Goal: Information Seeking & Learning: Find specific fact

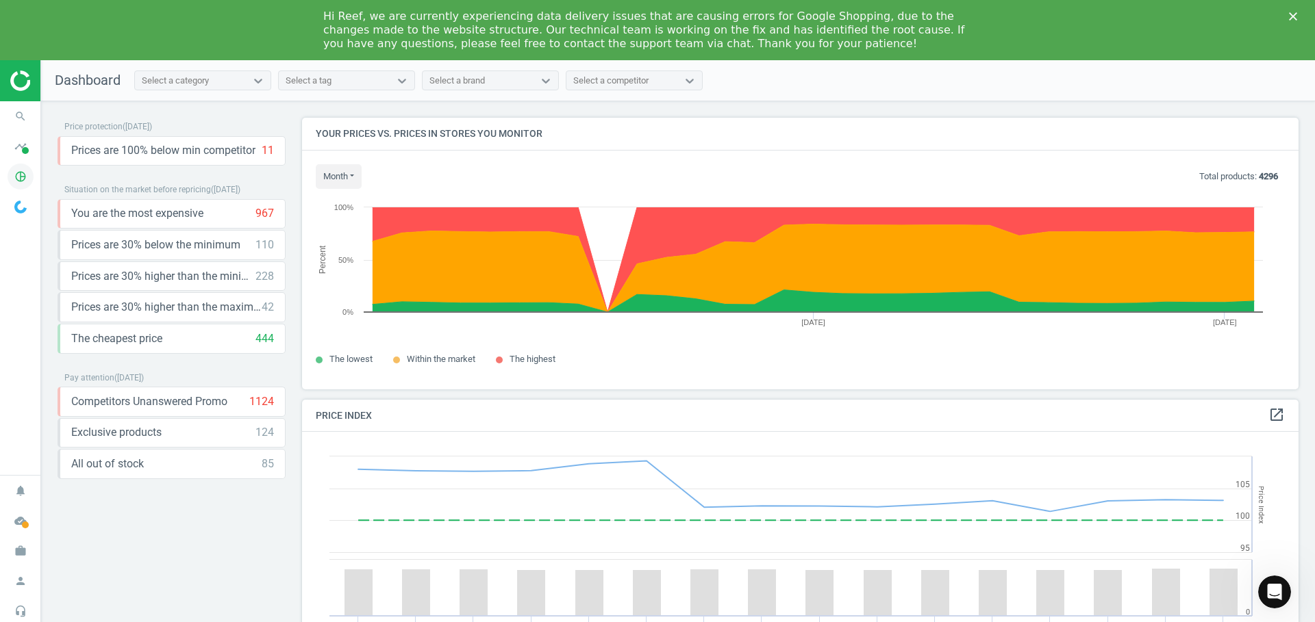
click at [18, 175] on icon "pie_chart_outlined" at bounding box center [21, 177] width 26 height 26
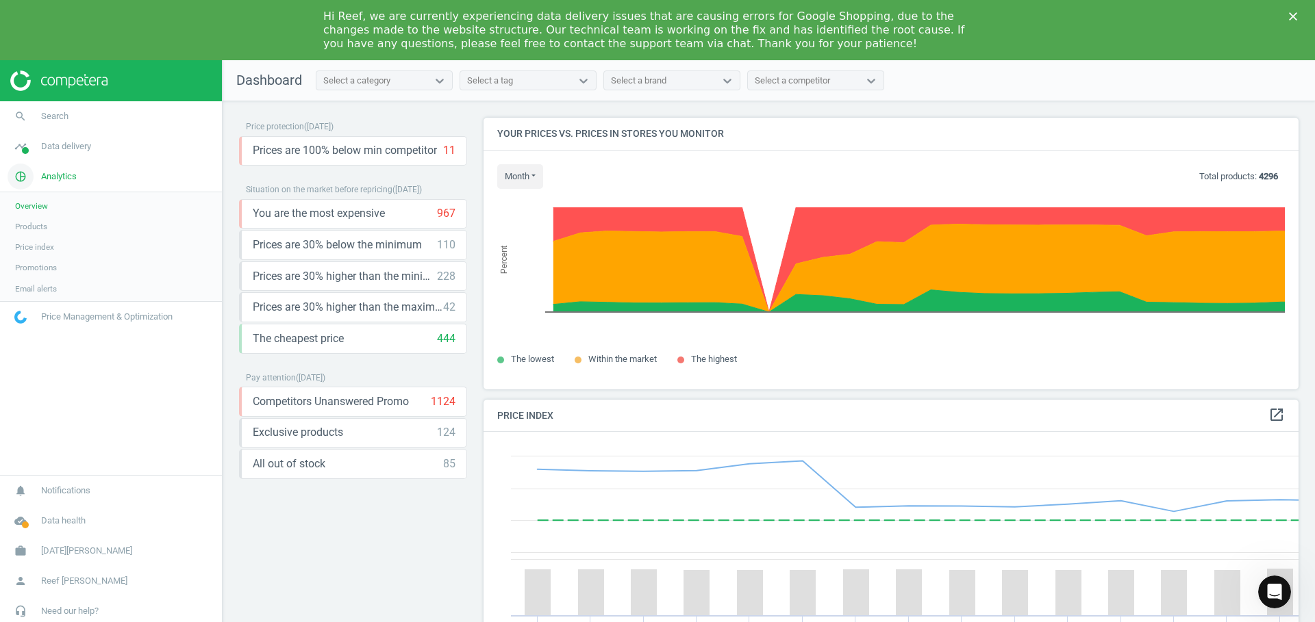
scroll to position [336, 826]
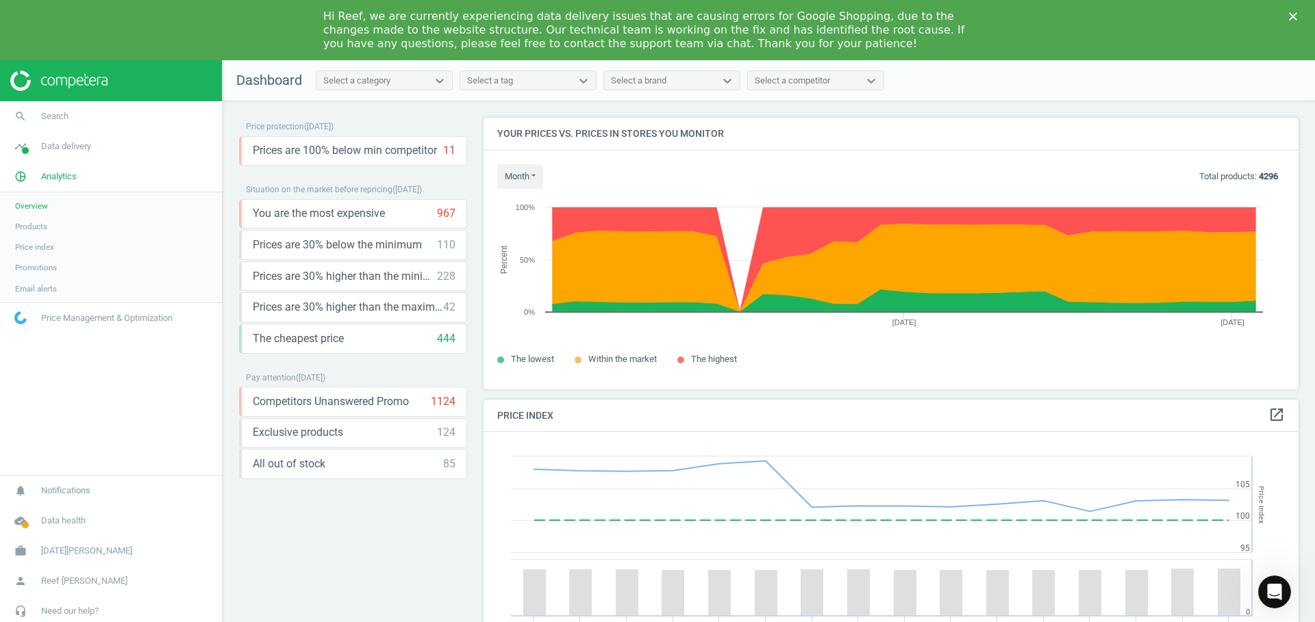
click at [31, 229] on span "Products" at bounding box center [31, 226] width 32 height 11
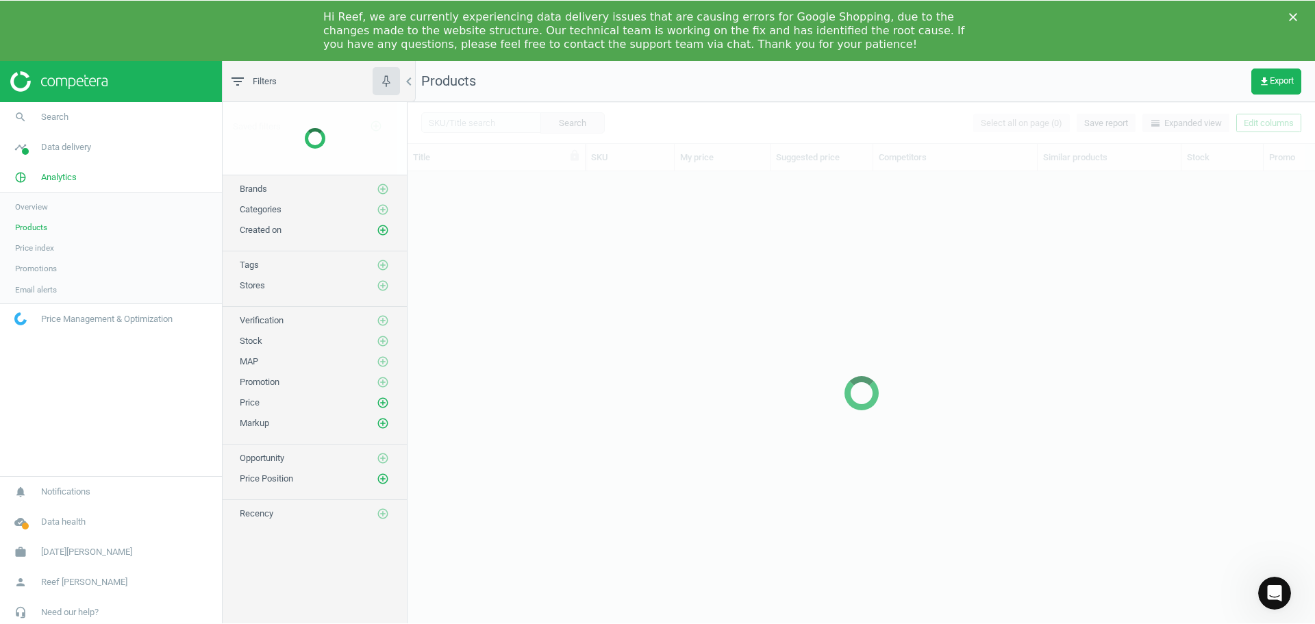
scroll to position [466, 897]
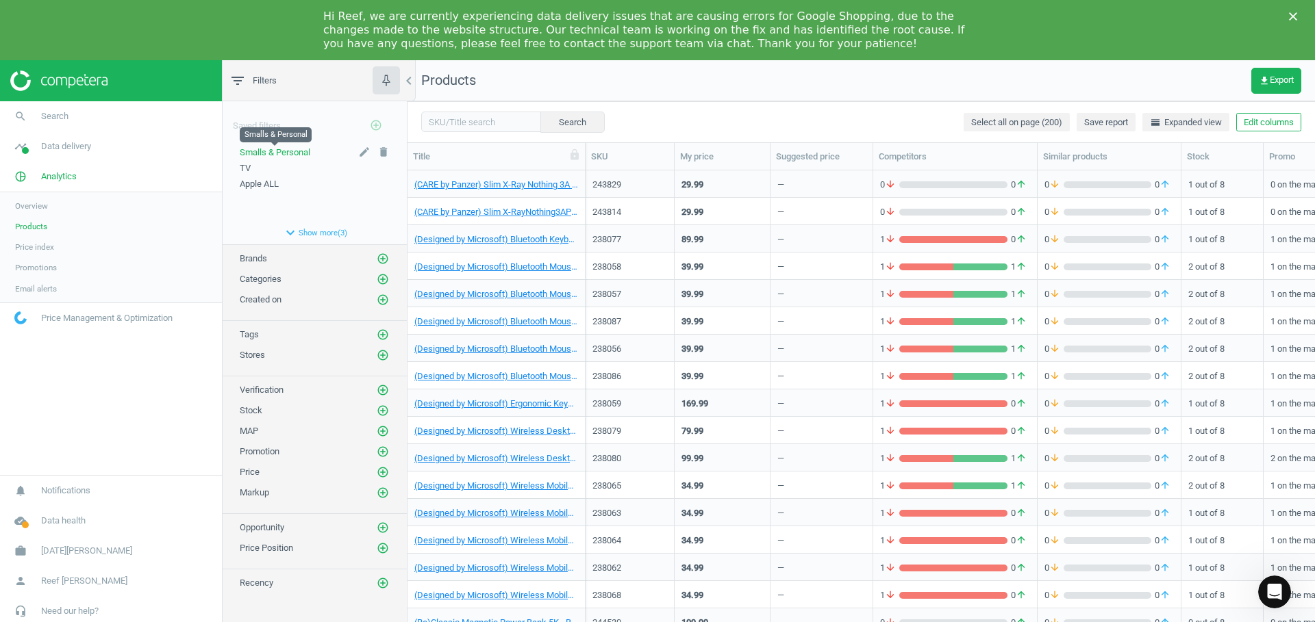
click at [291, 151] on span "Smalls & Personal" at bounding box center [275, 152] width 71 height 10
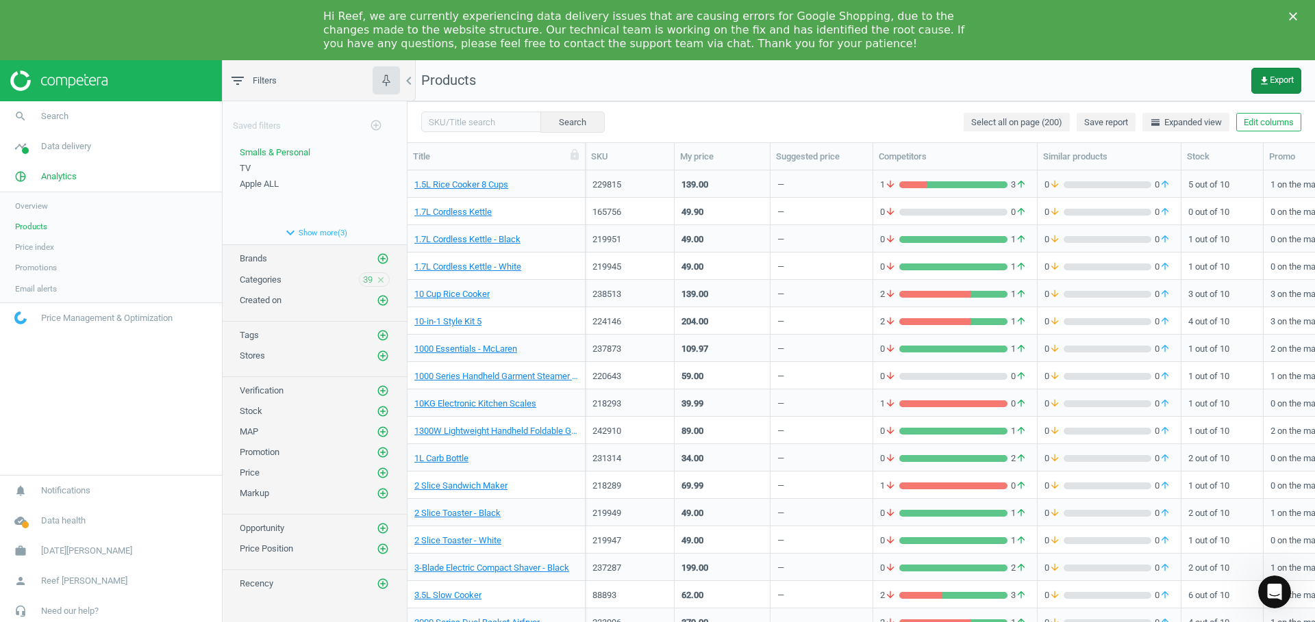
click at [1267, 88] on button "get_app Export" at bounding box center [1276, 81] width 50 height 26
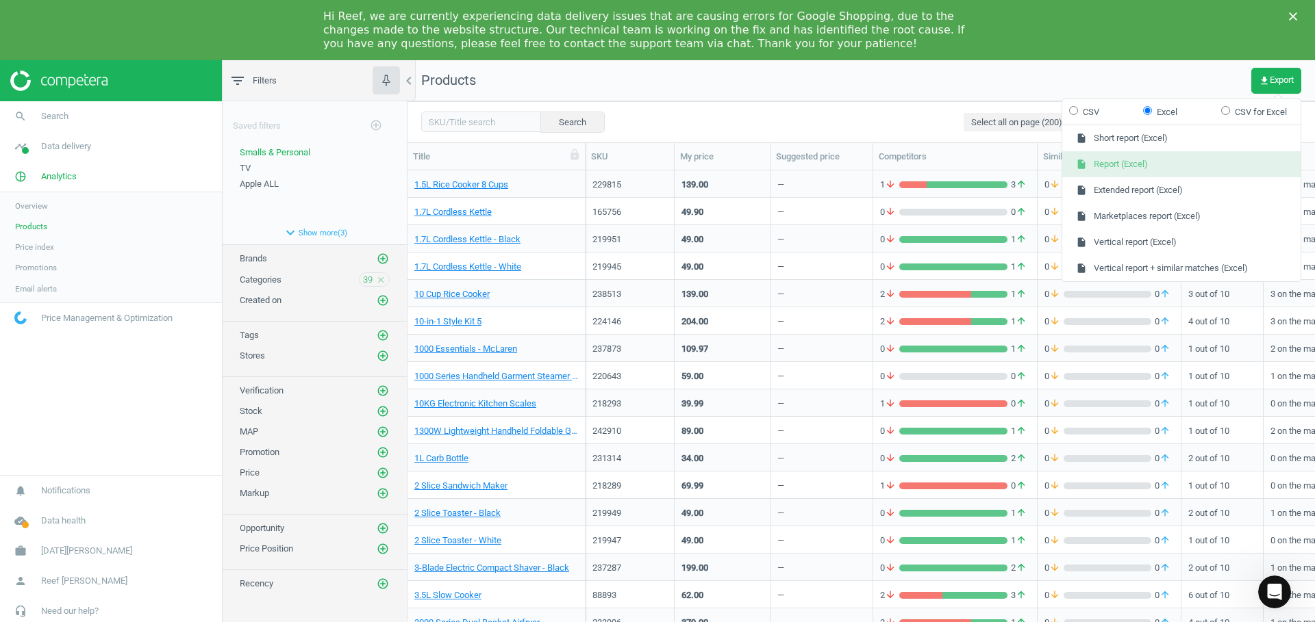
click at [1143, 165] on button "insert_drive_file Report (Excel)" at bounding box center [1181, 164] width 238 height 26
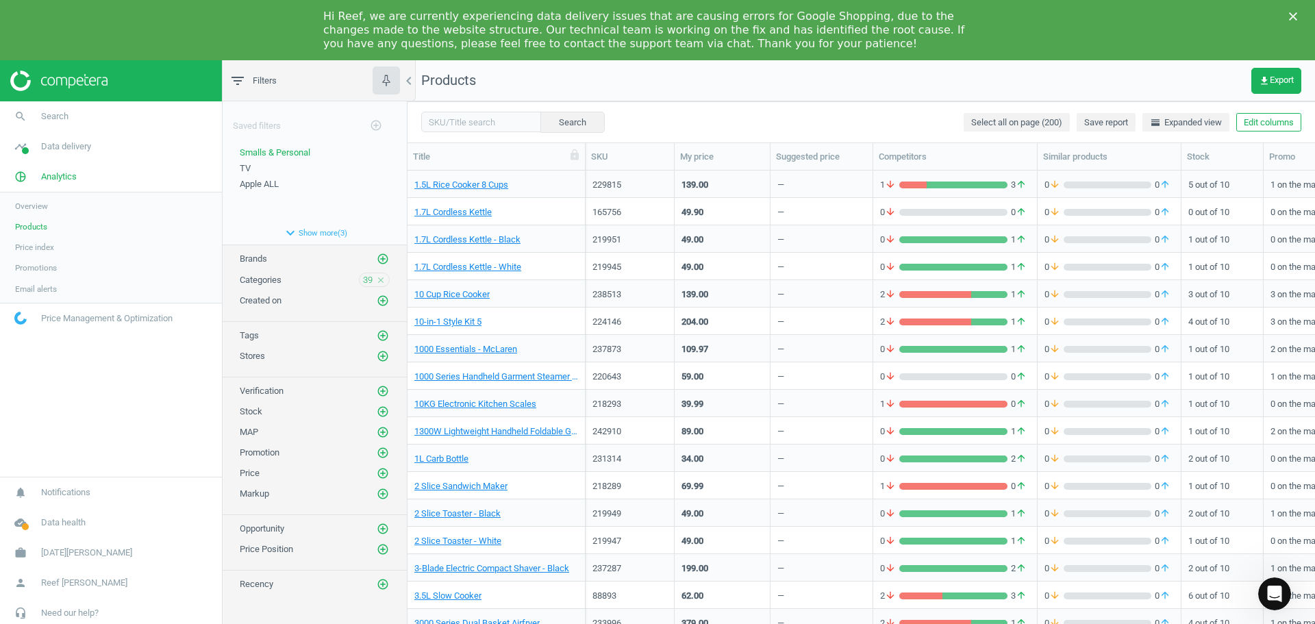
scroll to position [467, 897]
click at [456, 114] on input "text" at bounding box center [481, 122] width 120 height 21
paste input "200641"
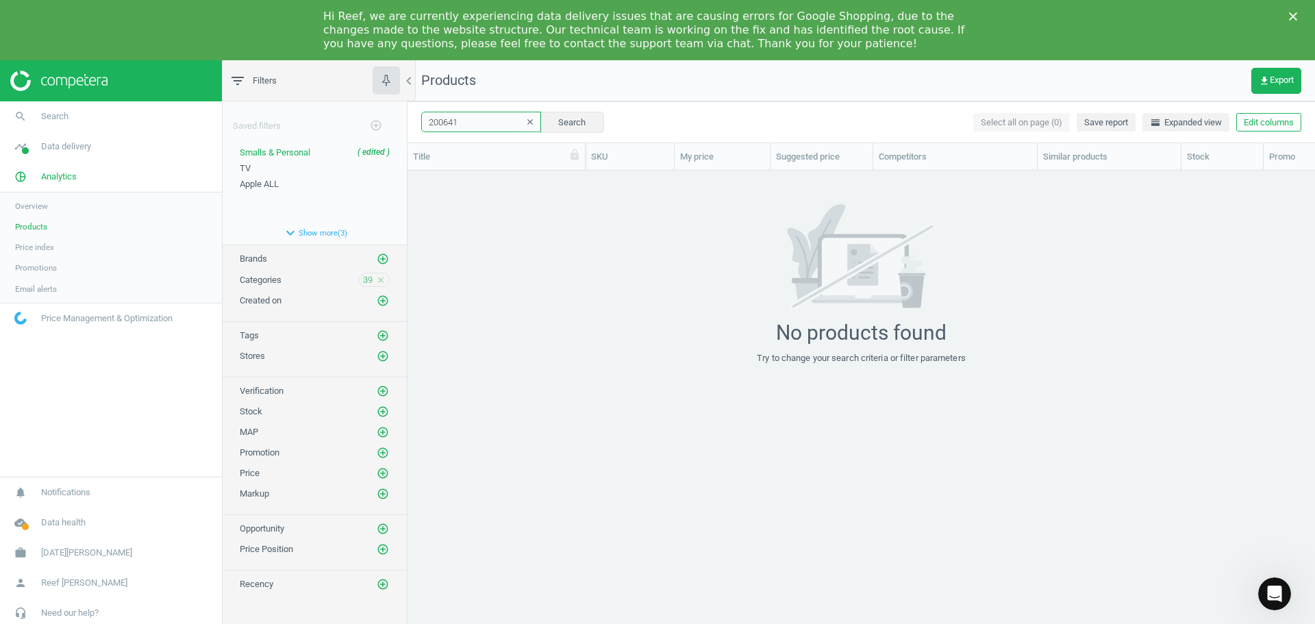
click at [479, 127] on input "200641" at bounding box center [481, 122] width 120 height 21
click at [477, 121] on input "200641" at bounding box center [481, 122] width 120 height 21
paste input "BES980BTR"
type input "BES980BTR"
click at [564, 129] on button "Search" at bounding box center [572, 122] width 64 height 21
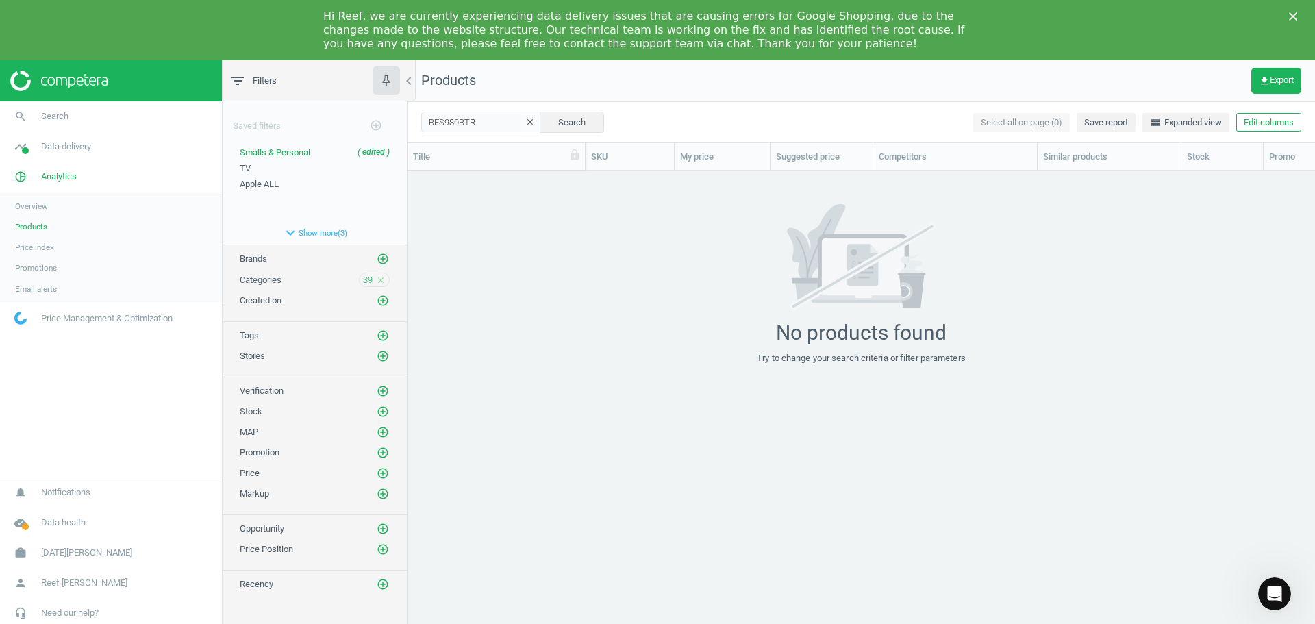
click at [525, 121] on icon "clear" at bounding box center [530, 122] width 10 height 10
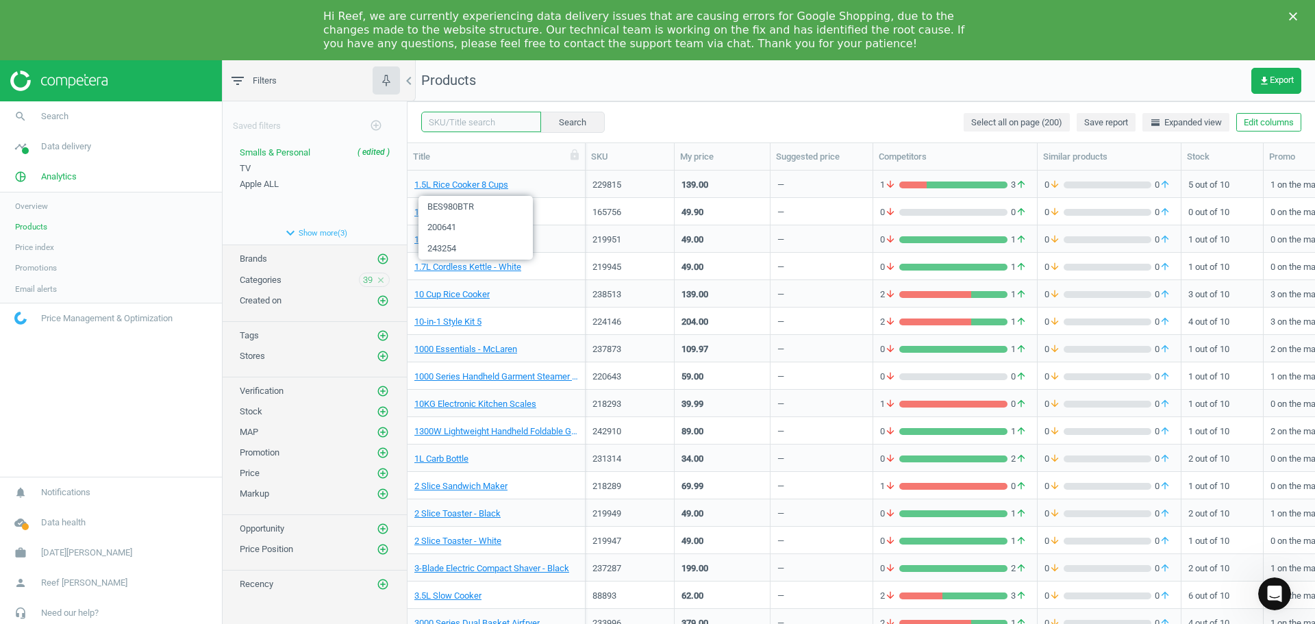
click at [499, 124] on input "text" at bounding box center [481, 122] width 120 height 21
paste input "BES450BSS"
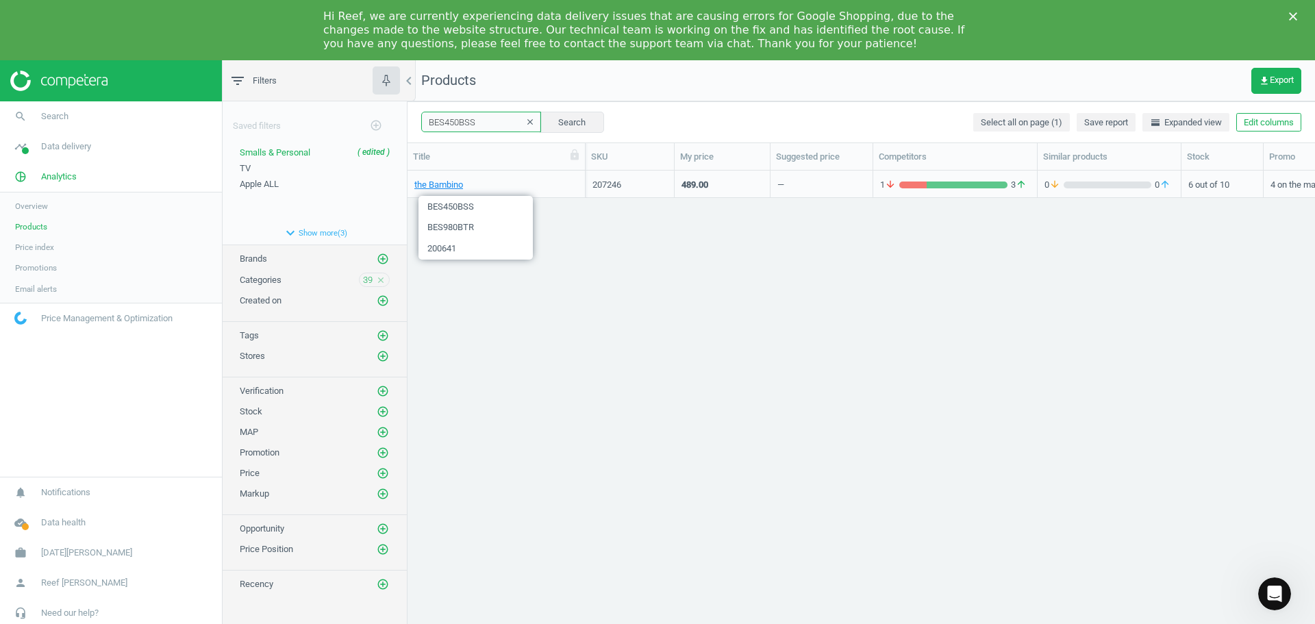
click at [492, 123] on input "BES450BSS" at bounding box center [481, 122] width 120 height 21
paste input "211721"
click at [477, 123] on input "211721" at bounding box center [481, 122] width 120 height 21
paste input "3"
click at [465, 126] on input "211723" at bounding box center [481, 122] width 120 height 21
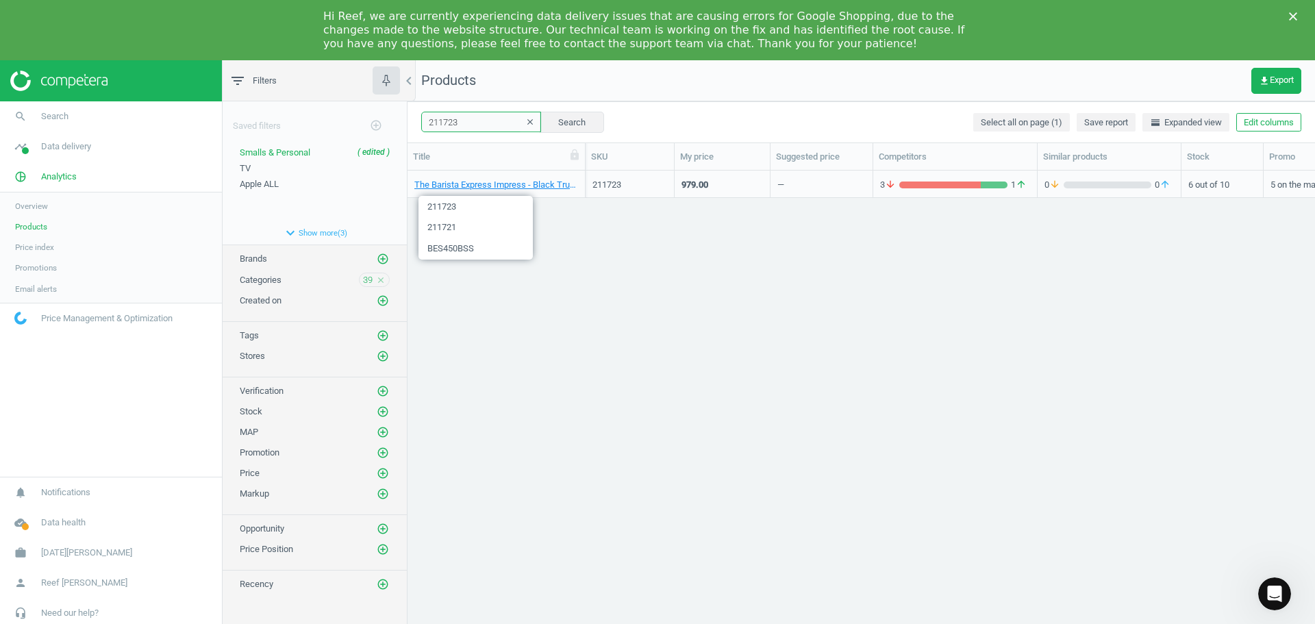
paste input "29882"
paste input "42914"
click at [453, 131] on input "242914" at bounding box center [481, 122] width 120 height 21
paste input "14456"
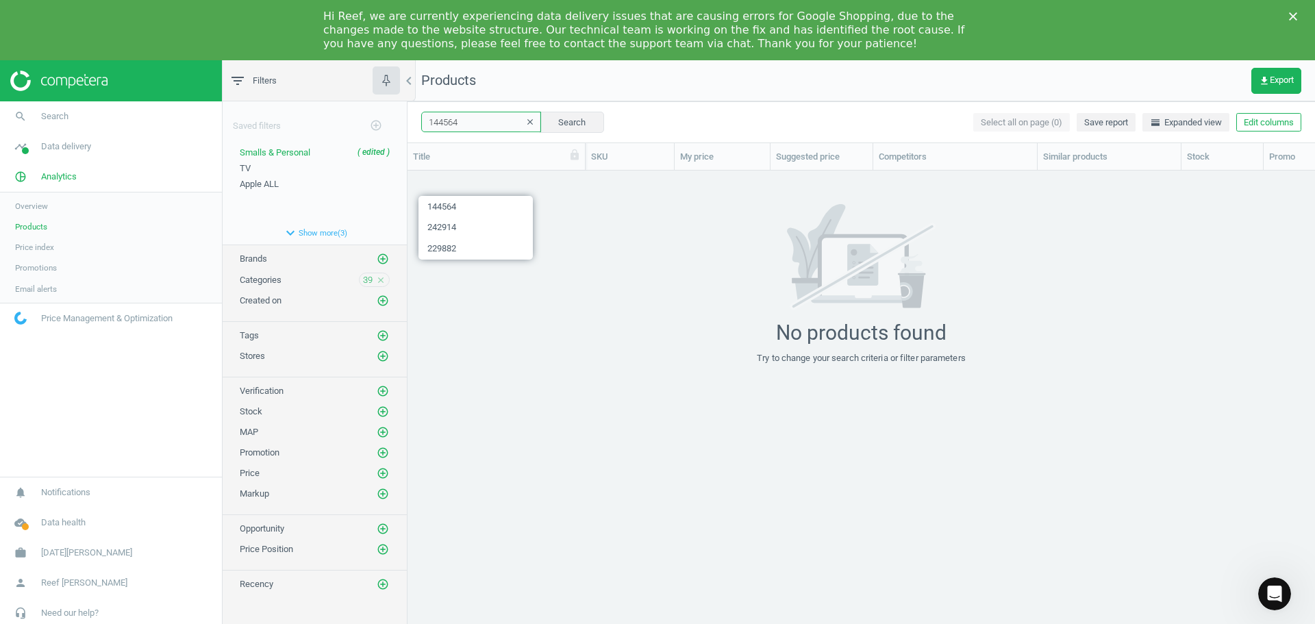
click at [494, 117] on input "144564" at bounding box center [481, 122] width 120 height 21
paste input "200279"
click at [457, 125] on input "200279" at bounding box center [481, 122] width 120 height 21
paste input "18092"
type input "180929"
